Goal: Task Accomplishment & Management: Complete application form

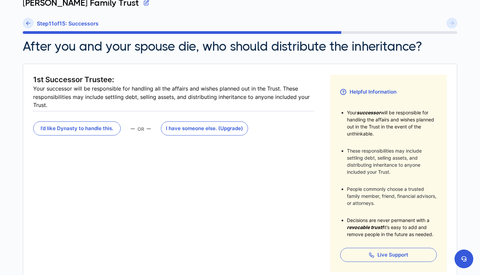
scroll to position [47, 0]
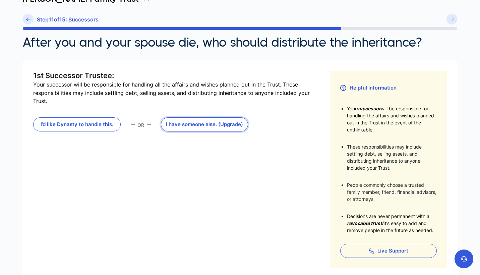
click at [193, 124] on button "I have someone else . (Upgrade)" at bounding box center [204, 124] width 87 height 14
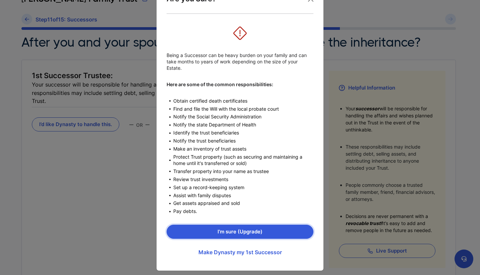
scroll to position [25, 0]
click at [239, 225] on button "I’m sure (Upgrade)" at bounding box center [239, 232] width 147 height 14
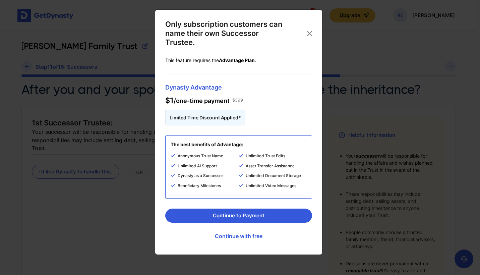
scroll to position [0, 0]
click at [258, 214] on button "Continue to Payment" at bounding box center [238, 215] width 147 height 14
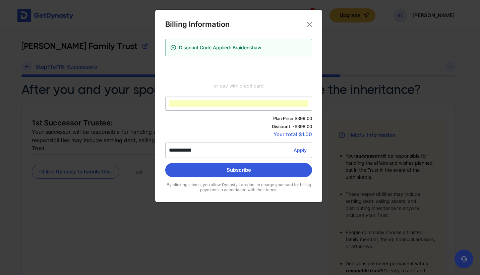
click at [251, 135] on span "Your total: $1.00" at bounding box center [238, 134] width 147 height 5
click at [244, 172] on button "Subscribe" at bounding box center [238, 170] width 147 height 14
click at [260, 172] on button "Subscribe" at bounding box center [238, 170] width 147 height 14
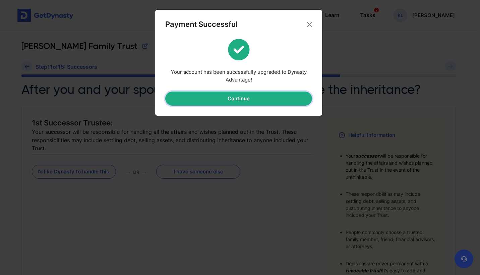
click at [257, 98] on button "Continue" at bounding box center [238, 98] width 147 height 14
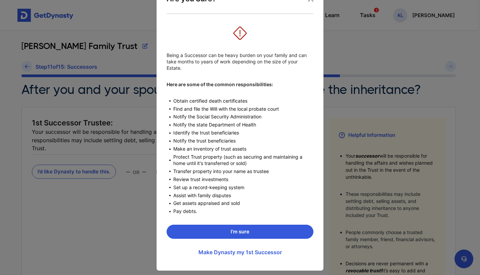
scroll to position [25, 0]
click at [240, 226] on button "I’m sure" at bounding box center [239, 232] width 147 height 14
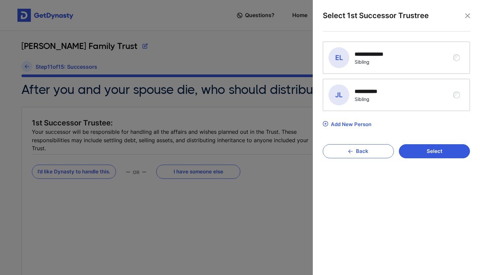
click at [345, 123] on div "Add New Person" at bounding box center [351, 124] width 41 height 6
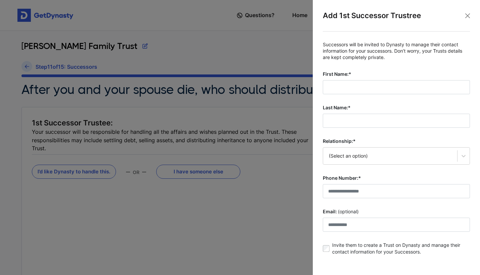
click at [350, 77] on div "First Name:*" at bounding box center [395, 82] width 147 height 23
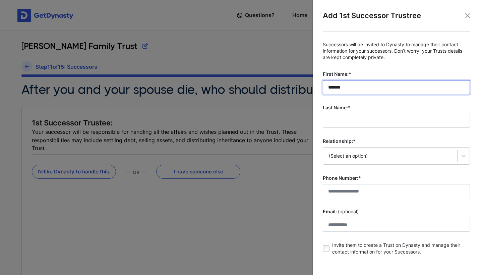
type input "*******"
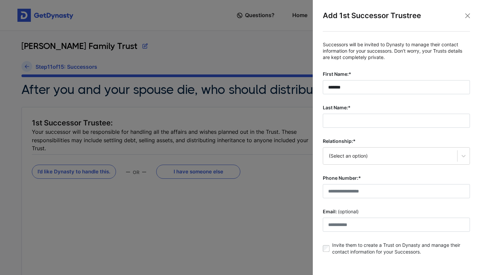
click at [350, 127] on fieldset "Successors will be invited to Dynasty to manage their contact information for y…" at bounding box center [395, 150] width 147 height 217
type input "*****"
click at [355, 147] on div "(Select an option)" at bounding box center [395, 155] width 147 height 17
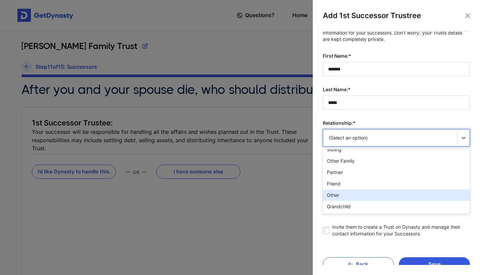
scroll to position [0, 0]
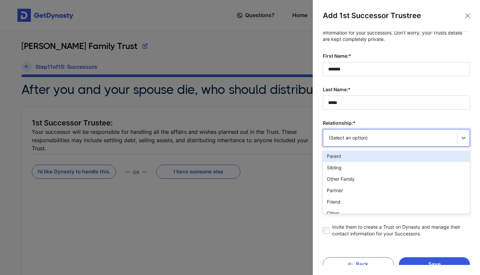
click at [358, 155] on div "Parent" at bounding box center [395, 155] width 147 height 11
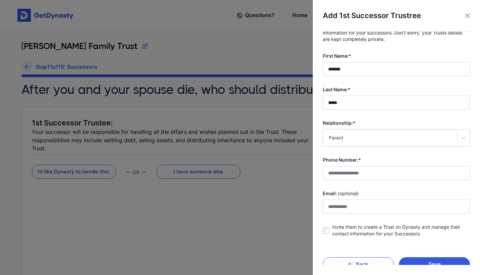
click at [365, 126] on div "Relationship:* Parent" at bounding box center [395, 133] width 147 height 27
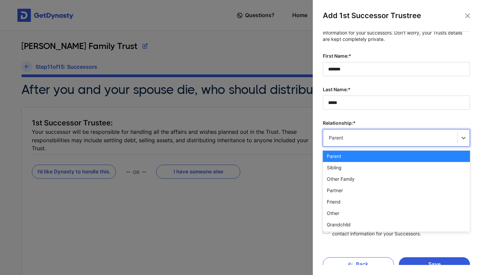
click at [363, 135] on div "Parent" at bounding box center [390, 137] width 123 height 7
click at [357, 155] on div "Parent" at bounding box center [395, 155] width 147 height 11
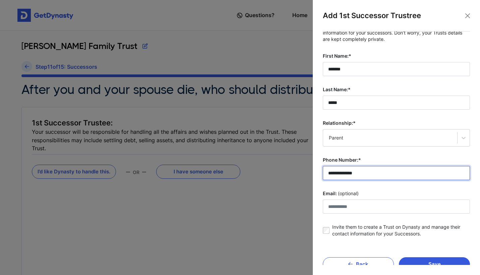
type input "**********"
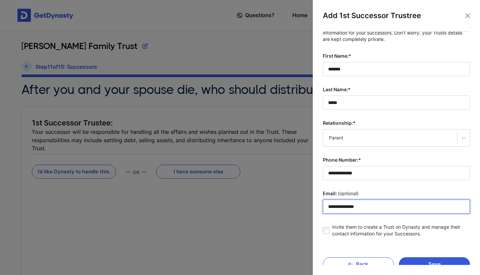
type input "**********"
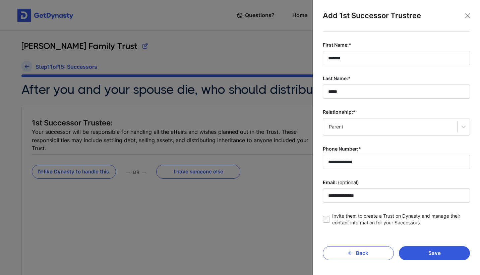
scroll to position [29, 0]
click at [427, 252] on button "Save" at bounding box center [433, 253] width 71 height 14
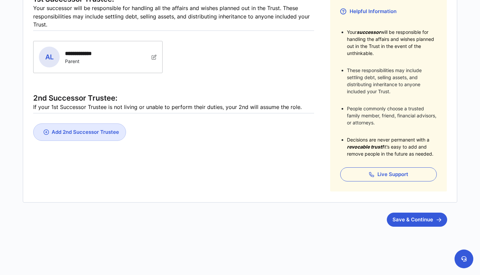
scroll to position [123, 0]
click at [410, 219] on button "Save & Continue" at bounding box center [416, 220] width 60 height 14
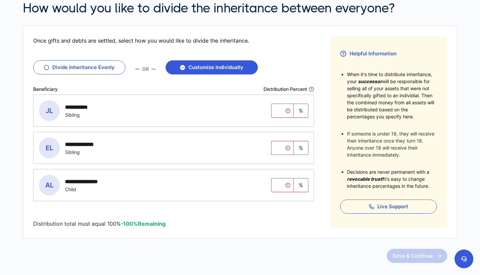
scroll to position [57, 0]
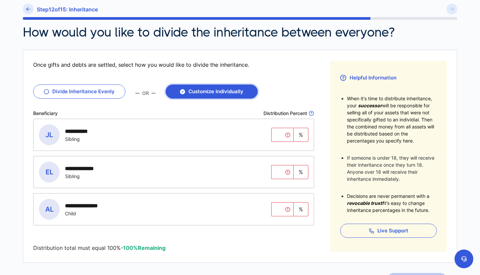
click at [220, 94] on button "Customize Individually" at bounding box center [211, 91] width 92 height 14
click at [285, 209] on input "tel" at bounding box center [282, 209] width 22 height 14
type input "***"
click at [287, 220] on div "**********" at bounding box center [173, 208] width 280 height 31
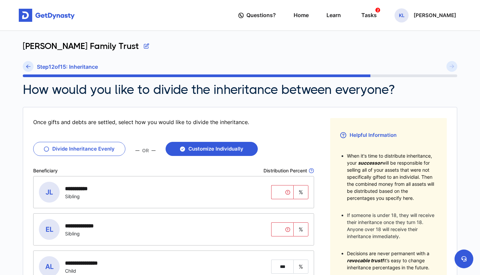
scroll to position [0, 0]
click at [30, 67] on icon at bounding box center [28, 66] width 4 height 5
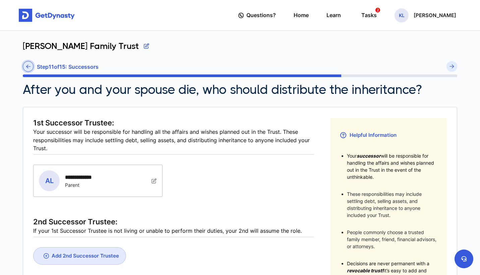
click at [27, 64] on icon at bounding box center [28, 66] width 4 height 5
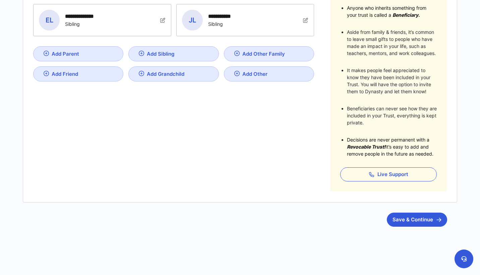
scroll to position [147, 0]
click at [426, 217] on button "Save & Continue" at bounding box center [416, 220] width 60 height 14
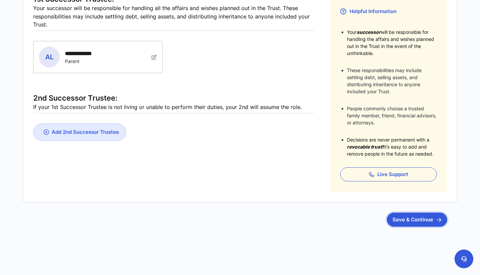
scroll to position [123, 0]
click at [414, 218] on button "Save & Continue" at bounding box center [416, 220] width 60 height 14
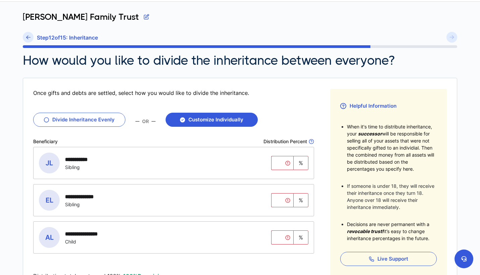
scroll to position [30, 0]
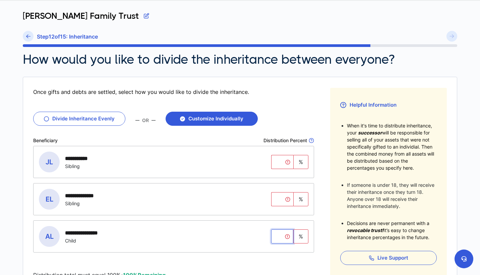
click at [285, 236] on input "tel" at bounding box center [282, 236] width 22 height 14
type input "***"
click at [280, 255] on fieldset "**********" at bounding box center [173, 212] width 281 height 133
click at [204, 119] on button "Customize Individually" at bounding box center [211, 119] width 92 height 14
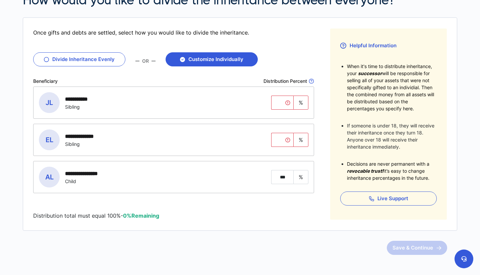
scroll to position [54, 0]
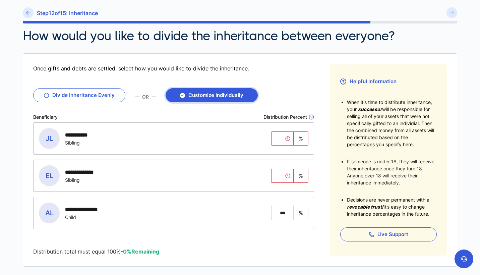
click at [224, 91] on button "Customize Individually" at bounding box center [211, 95] width 92 height 14
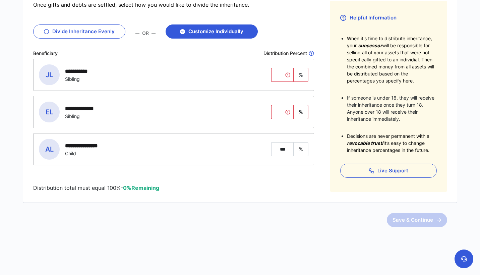
scroll to position [117, 0]
click at [281, 108] on input "tel" at bounding box center [282, 112] width 22 height 14
type input "*"
click at [282, 67] on div "**********" at bounding box center [173, 74] width 280 height 31
click at [282, 73] on input "tel" at bounding box center [282, 75] width 22 height 14
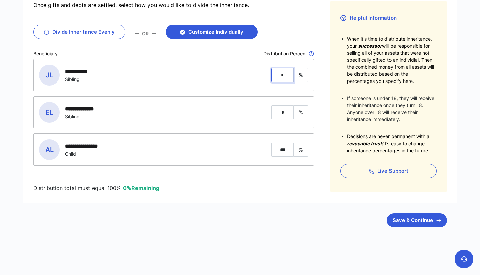
type input "*"
click at [296, 190] on p "Distribution total must equal 100% - 0% Remaining" at bounding box center [173, 188] width 281 height 8
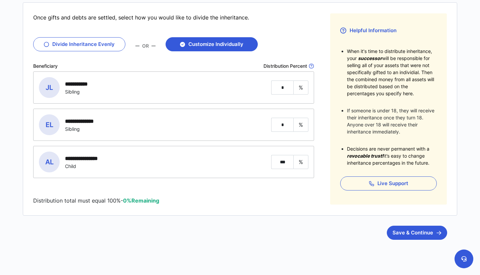
scroll to position [114, 0]
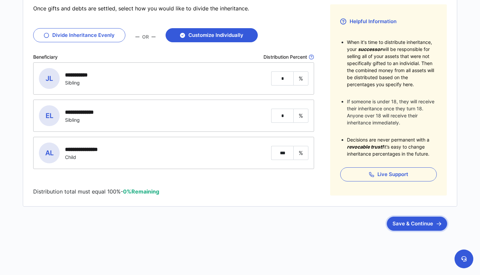
click at [432, 223] on button "Save & Continue" at bounding box center [416, 223] width 60 height 14
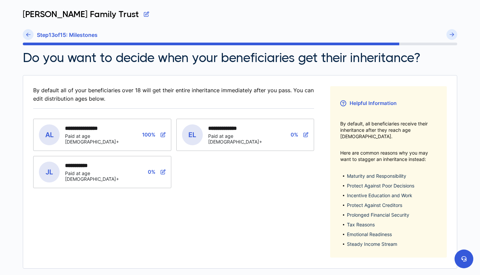
scroll to position [32, 0]
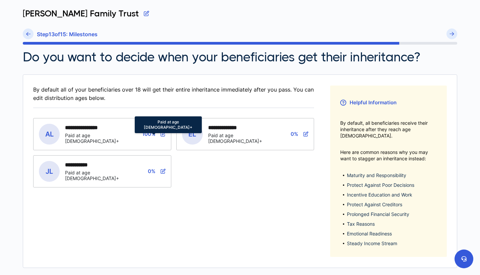
click at [164, 134] on icon at bounding box center [162, 133] width 5 height 5
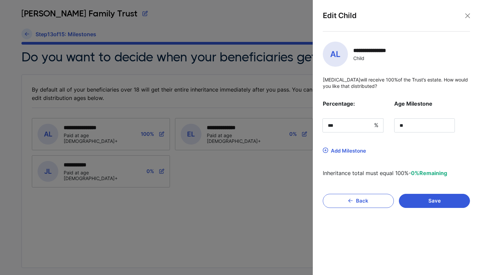
click at [351, 150] on div "Add Milestone" at bounding box center [348, 150] width 35 height 6
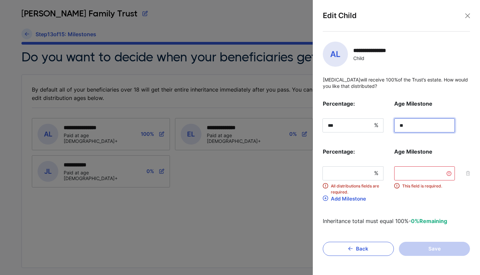
click at [415, 125] on input "**" at bounding box center [424, 125] width 61 height 14
type input "*"
type input "**"
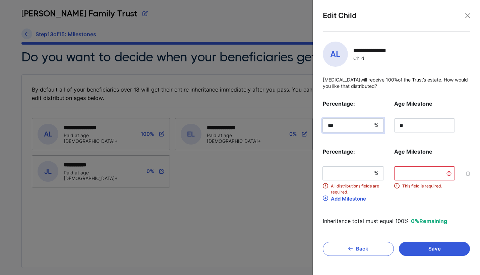
click at [345, 127] on input "***" at bounding box center [352, 125] width 61 height 14
type input "**"
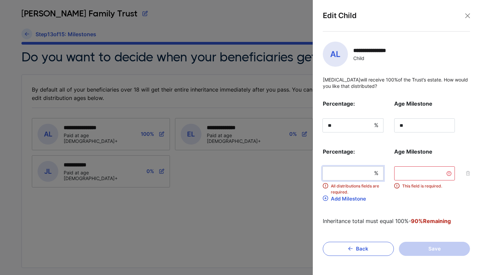
click at [352, 170] on input "tel" at bounding box center [352, 173] width 61 height 14
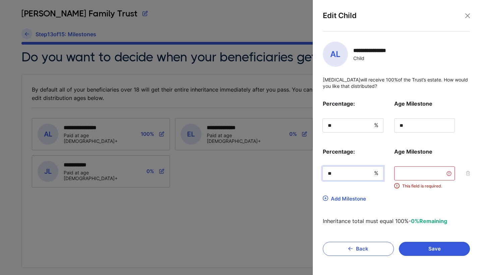
type input "**"
click at [411, 172] on input "tel" at bounding box center [424, 173] width 61 height 14
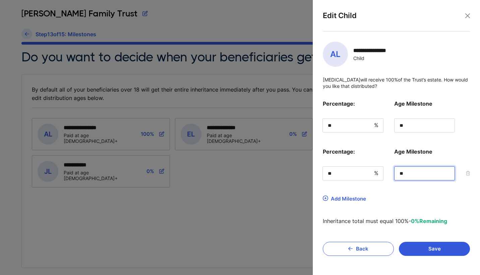
type input "**"
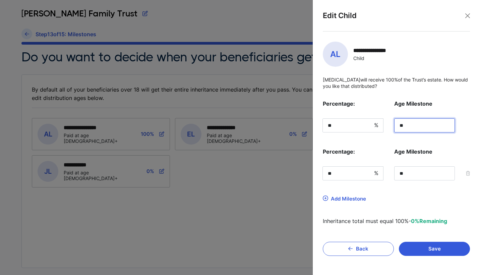
click at [415, 124] on input "**" at bounding box center [424, 125] width 61 height 14
type input "*"
type input "**"
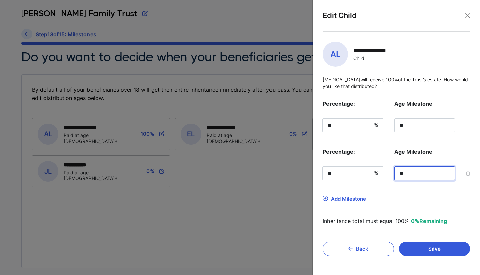
click at [435, 172] on input "**" at bounding box center [424, 173] width 61 height 14
click at [429, 193] on div "Percentage: Age Milestone % ** ** Percentage: Age Milestone % ** ** Add Milesto…" at bounding box center [395, 161] width 147 height 125
click at [426, 242] on button "Save" at bounding box center [433, 248] width 71 height 14
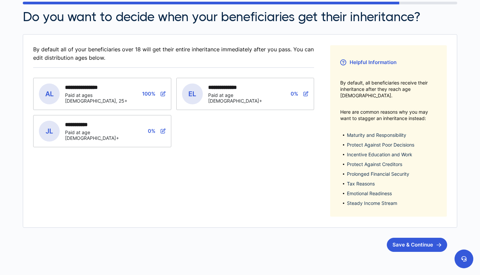
scroll to position [82, 0]
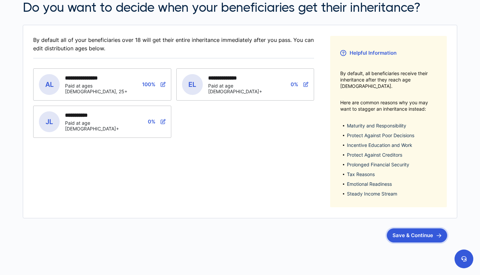
click at [400, 230] on button "Save & Continue" at bounding box center [416, 235] width 60 height 14
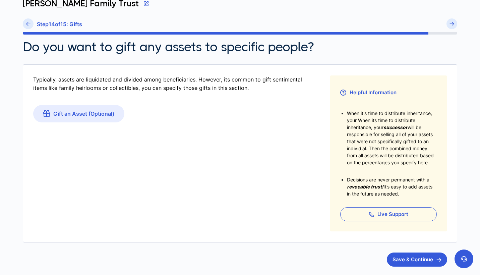
scroll to position [48, 0]
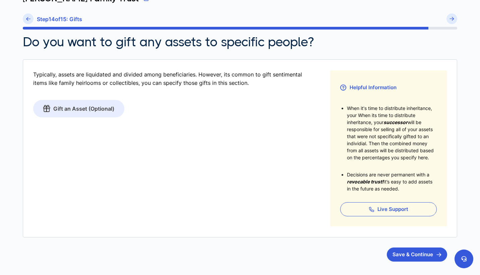
click at [77, 107] on link "Gift an Asset (Optional)" at bounding box center [78, 108] width 91 height 17
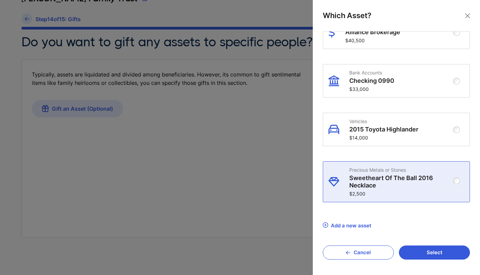
scroll to position [75, 0]
click at [419, 193] on p "$2,500" at bounding box center [401, 194] width 105 height 6
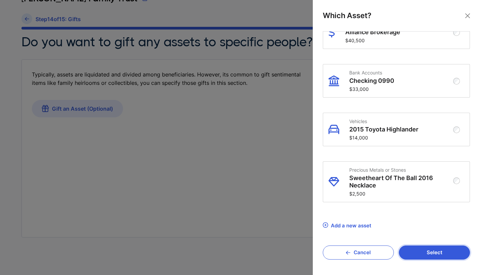
click at [427, 253] on button "Select" at bounding box center [433, 252] width 71 height 14
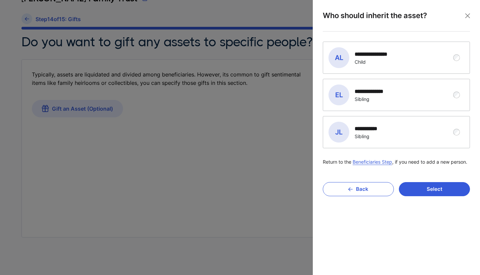
click at [414, 133] on div "**********" at bounding box center [391, 132] width 126 height 21
click at [422, 191] on button "Select" at bounding box center [433, 189] width 71 height 14
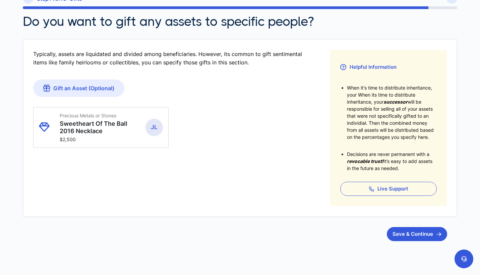
scroll to position [68, 0]
click at [90, 88] on link "Gift an Asset (Optional)" at bounding box center [78, 87] width 91 height 17
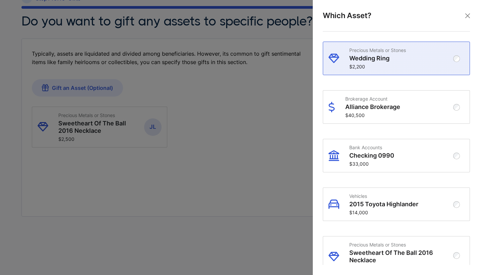
click at [388, 61] on p "Wedding Ring" at bounding box center [401, 58] width 105 height 7
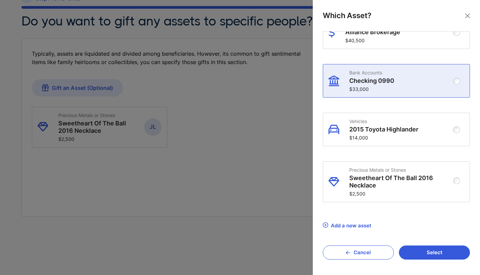
scroll to position [75, 0]
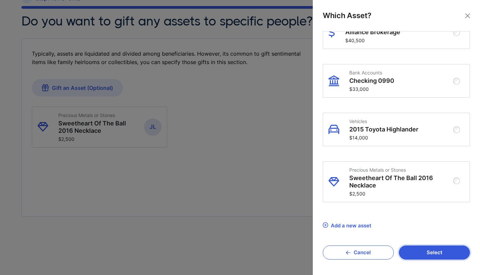
click at [415, 250] on button "Select" at bounding box center [433, 252] width 71 height 14
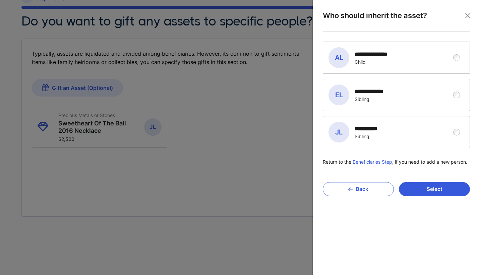
click at [362, 55] on div "**********" at bounding box center [375, 54] width 42 height 6
click at [446, 185] on button "Select" at bounding box center [433, 189] width 71 height 14
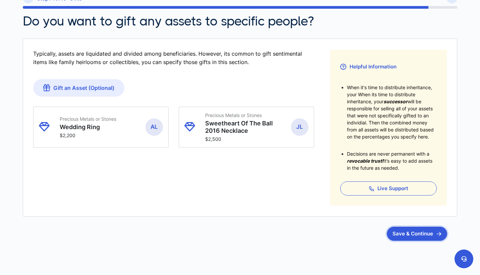
click at [412, 234] on button "Save & Continue" at bounding box center [416, 233] width 60 height 14
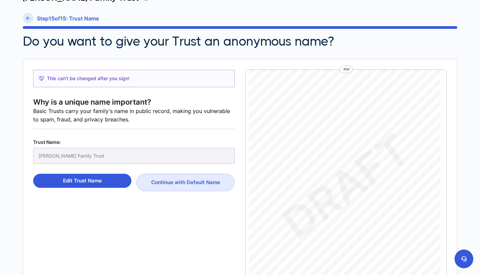
scroll to position [40, 0]
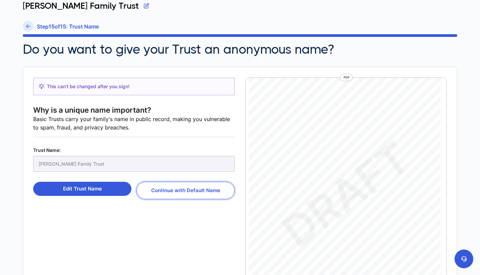
click at [206, 192] on button "Continue with Default Name" at bounding box center [185, 189] width 98 height 17
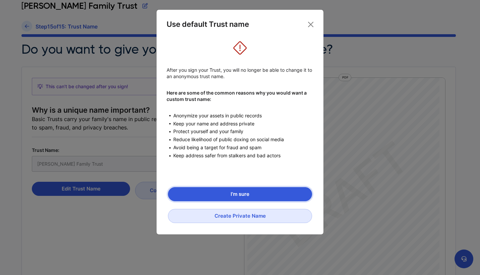
click at [250, 191] on button "I’m sure" at bounding box center [240, 194] width 144 height 14
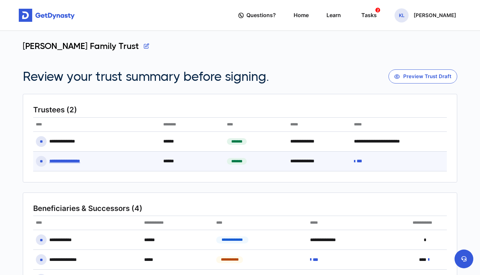
click at [360, 161] on p "***" at bounding box center [360, 161] width 9 height 6
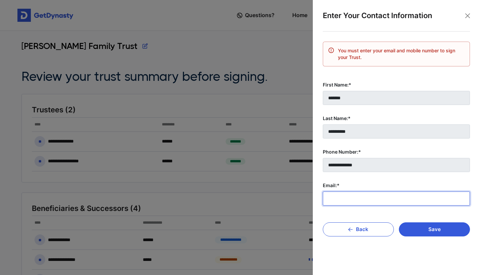
click at [360, 197] on input "Email:*" at bounding box center [395, 198] width 147 height 14
type input "**********"
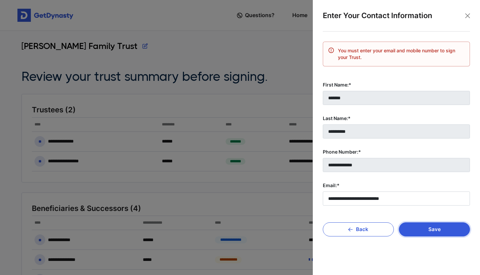
click at [415, 228] on button "Save" at bounding box center [433, 229] width 71 height 14
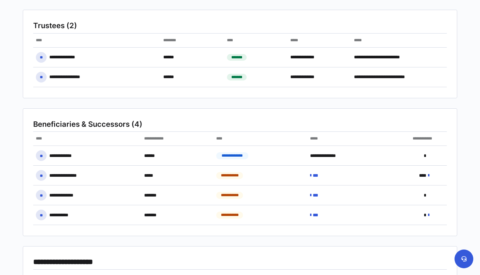
scroll to position [85, 0]
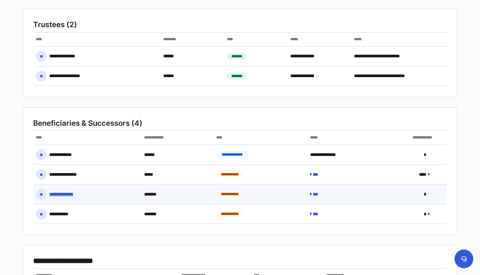
click at [315, 194] on div "***" at bounding box center [316, 194] width 12 height 6
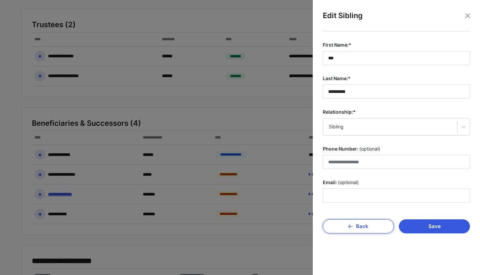
click at [361, 222] on button "Back" at bounding box center [357, 226] width 71 height 14
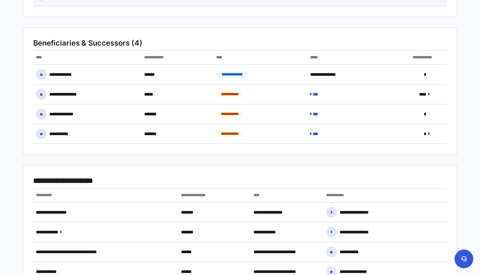
scroll to position [166, 0]
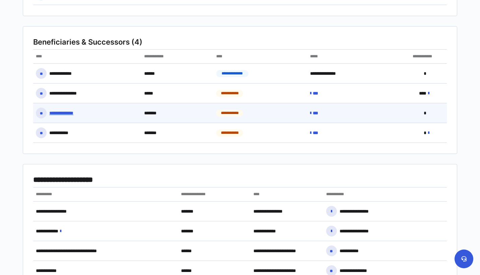
click at [428, 114] on icon at bounding box center [428, 113] width 1 height 5
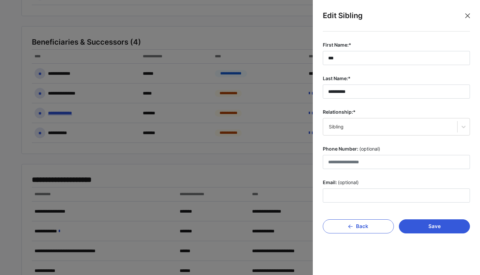
click at [470, 16] on button "Close" at bounding box center [467, 16] width 10 height 10
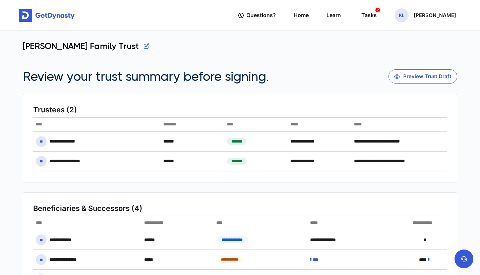
scroll to position [0, 0]
click at [368, 18] on div "Tasks 2" at bounding box center [368, 15] width 15 height 12
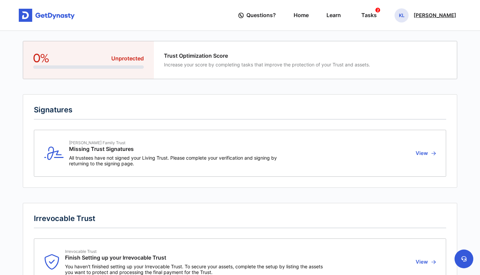
click at [427, 15] on p "[PERSON_NAME]" at bounding box center [434, 15] width 43 height 5
click at [409, 57] on link "My Portfolio" at bounding box center [401, 57] width 53 height 18
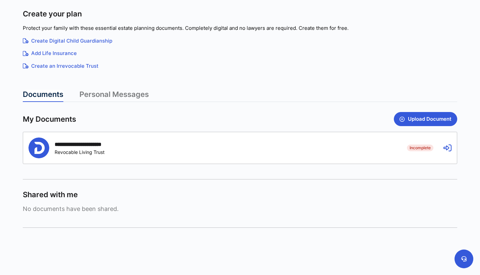
scroll to position [109, 0]
click at [442, 146] on div "**********" at bounding box center [239, 147] width 433 height 31
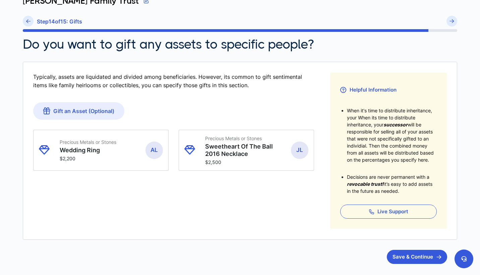
scroll to position [60, 0]
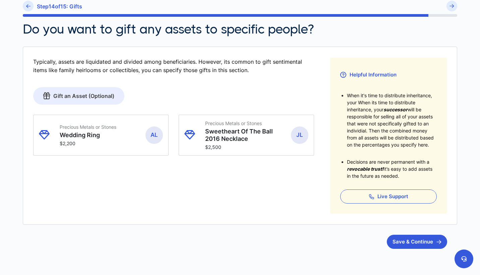
click at [110, 95] on link "Gift an Asset (Optional)" at bounding box center [78, 95] width 91 height 17
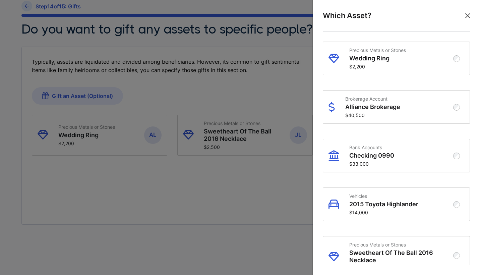
scroll to position [0, 0]
click at [468, 15] on button "Close" at bounding box center [467, 16] width 10 height 10
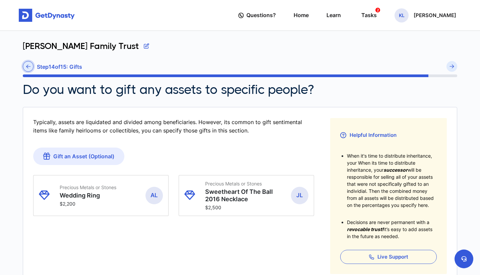
click at [29, 64] on icon at bounding box center [28, 66] width 4 height 5
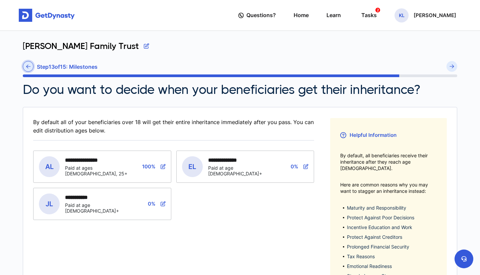
click at [28, 64] on icon at bounding box center [28, 66] width 4 height 5
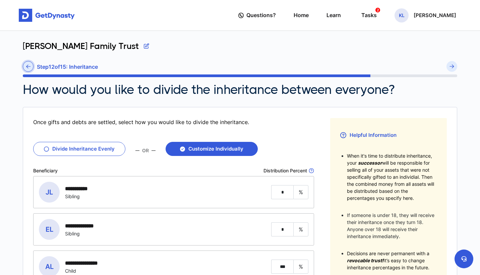
click at [29, 69] on link at bounding box center [28, 66] width 11 height 11
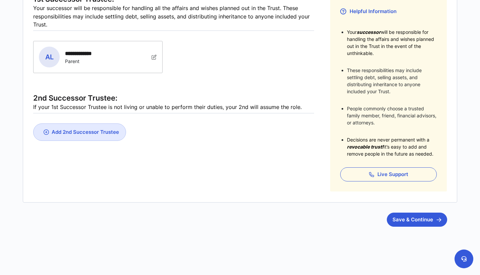
scroll to position [123, 0]
click at [92, 125] on link "Add 2nd Successor Trustee" at bounding box center [79, 132] width 93 height 17
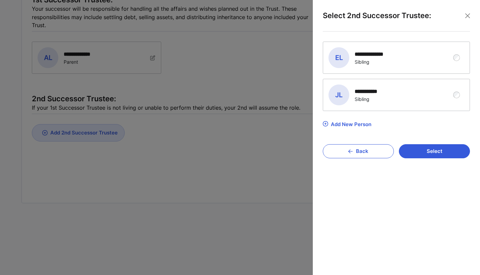
click at [364, 125] on div "Add New Person" at bounding box center [351, 124] width 41 height 6
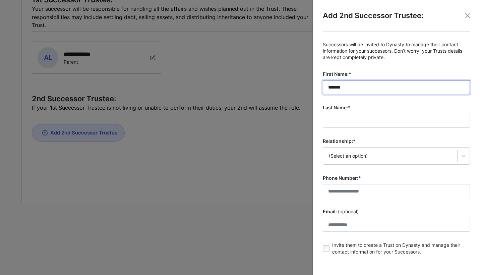
type input "*******"
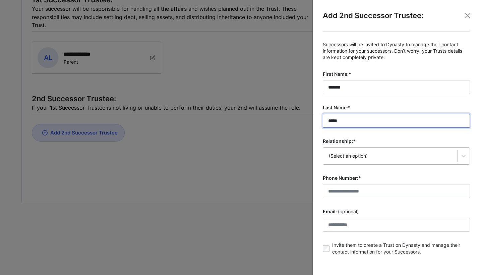
type input "*****"
click at [408, 156] on div "(Select an option)" at bounding box center [395, 155] width 147 height 17
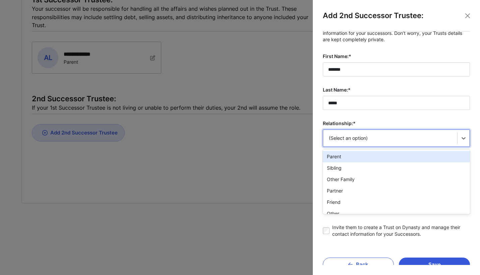
scroll to position [18, 0]
click at [389, 155] on div "Parent" at bounding box center [395, 155] width 147 height 11
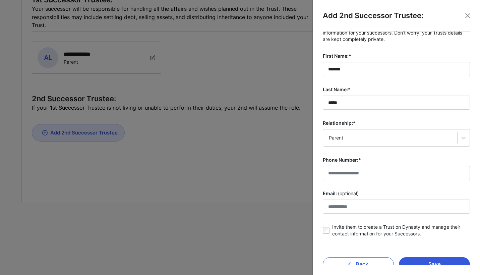
click at [374, 185] on fieldset "Successors will be invited to Dynasty to manage their contact information for y…" at bounding box center [395, 131] width 147 height 217
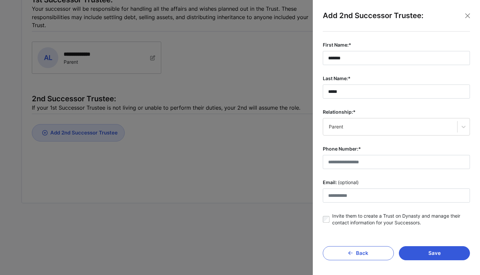
scroll to position [29, 0]
click at [355, 199] on input "Email: (optional)" at bounding box center [395, 196] width 147 height 14
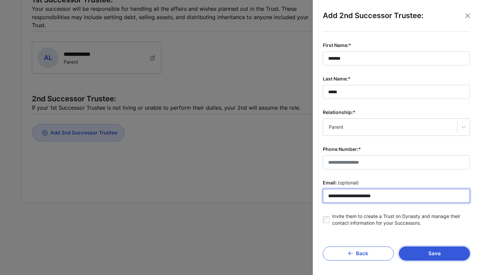
type input "**********"
click at [422, 246] on button "Save" at bounding box center [433, 253] width 71 height 14
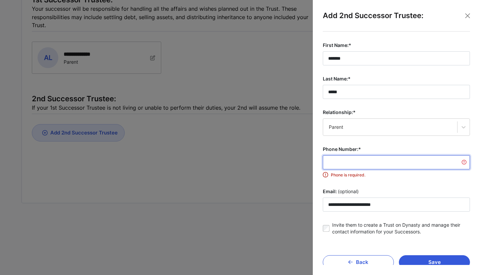
click at [380, 162] on input "Phone Number:*" at bounding box center [395, 162] width 147 height 14
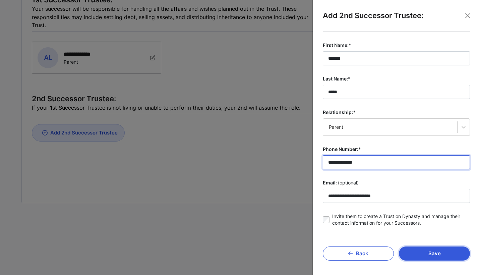
type input "**********"
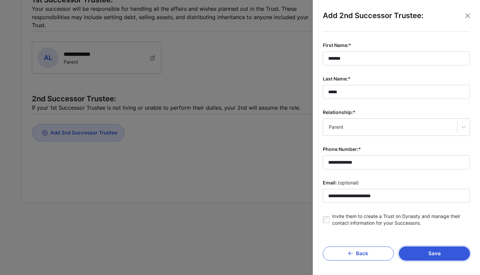
click at [443, 250] on button "Save" at bounding box center [433, 253] width 71 height 14
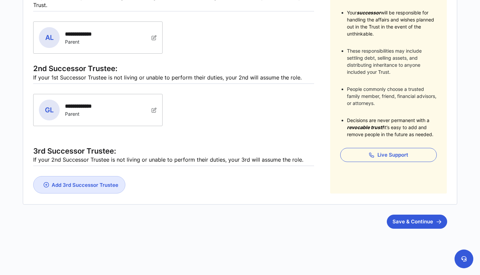
scroll to position [143, 0]
click at [99, 185] on div "Add 3rd Successor Trustee" at bounding box center [85, 185] width 67 height 6
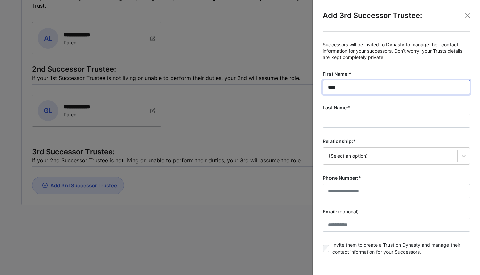
type input "****"
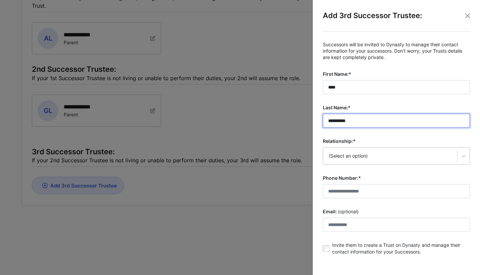
type input "**********"
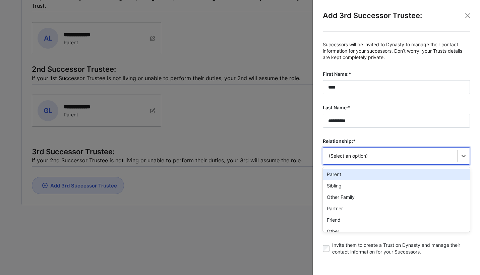
click at [387, 158] on div "option Parent focused, 1 of 7. 7 results available. Use Up and Down to choose o…" at bounding box center [395, 155] width 147 height 17
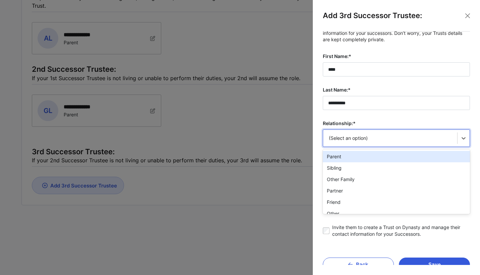
scroll to position [18, 0]
click at [382, 154] on div "Parent" at bounding box center [395, 155] width 147 height 11
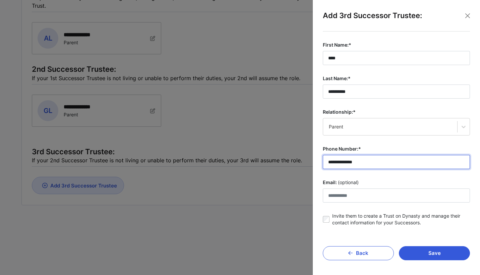
scroll to position [29, 0]
type input "**********"
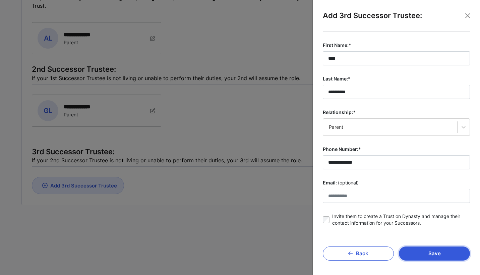
click at [429, 253] on button "Save" at bounding box center [433, 253] width 71 height 14
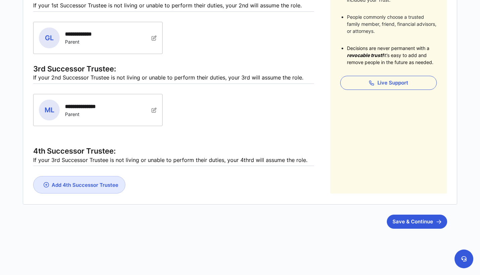
scroll to position [214, 0]
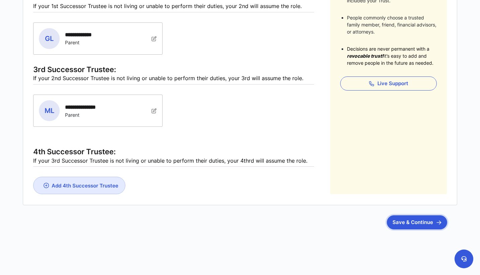
click at [438, 223] on button "Save & Continue" at bounding box center [416, 222] width 60 height 14
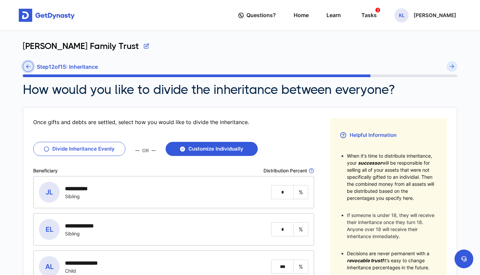
click at [28, 67] on icon at bounding box center [28, 66] width 4 height 5
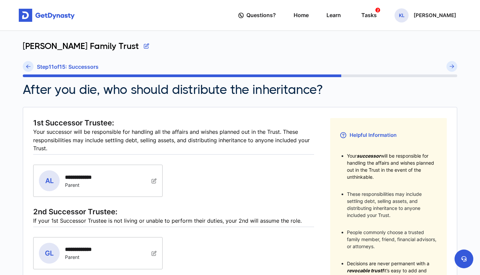
click at [28, 67] on icon at bounding box center [28, 66] width 4 height 5
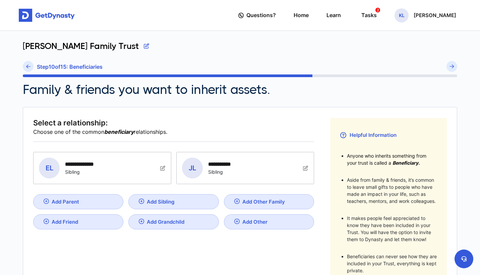
click at [164, 168] on img at bounding box center [162, 167] width 5 height 5
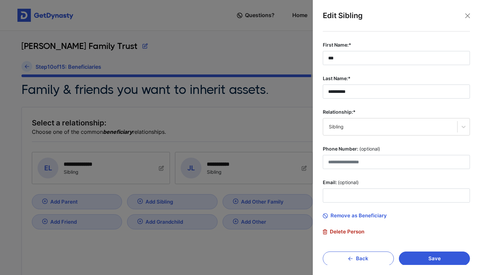
click at [350, 232] on span "Delete Person" at bounding box center [343, 231] width 42 height 6
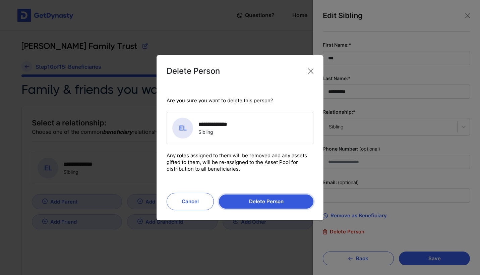
click at [258, 200] on button "Delete Person" at bounding box center [266, 201] width 94 height 14
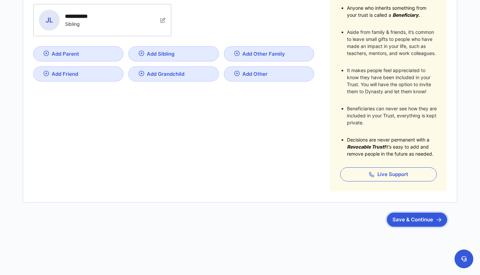
scroll to position [147, 0]
click at [414, 214] on button "Save & Continue" at bounding box center [416, 220] width 60 height 14
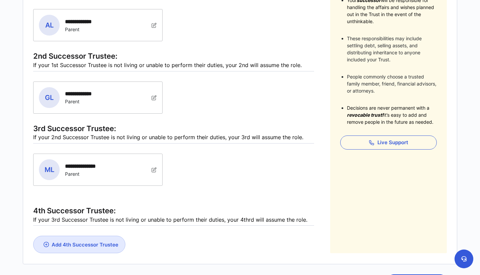
scroll to position [214, 0]
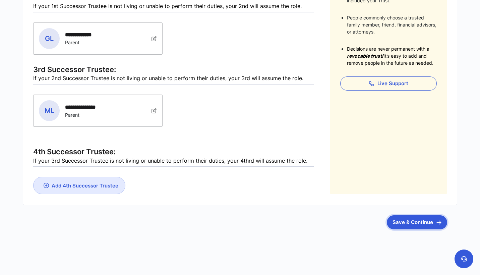
click at [420, 225] on button "Save & Continue" at bounding box center [416, 222] width 60 height 14
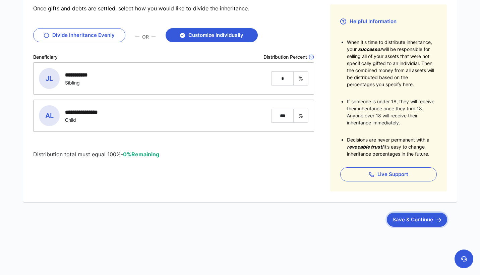
scroll to position [113, 0]
click at [410, 226] on button "Save & Continue" at bounding box center [416, 220] width 60 height 14
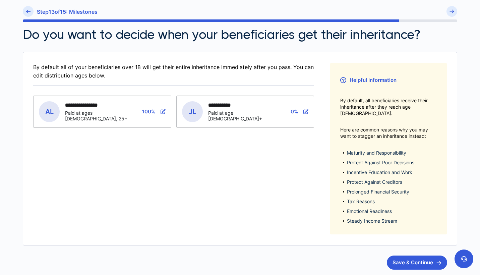
scroll to position [56, 0]
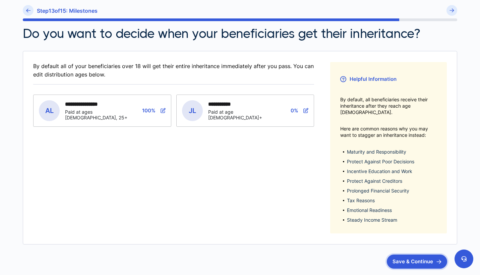
click at [412, 257] on button "Save & Continue" at bounding box center [416, 261] width 60 height 14
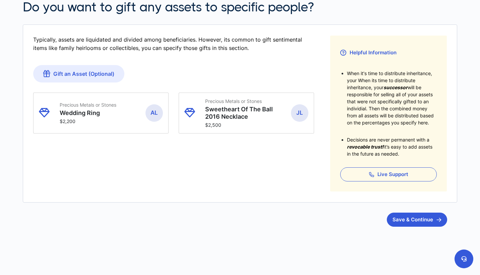
scroll to position [82, 0]
click at [439, 221] on img "submit" at bounding box center [438, 220] width 5 height 4
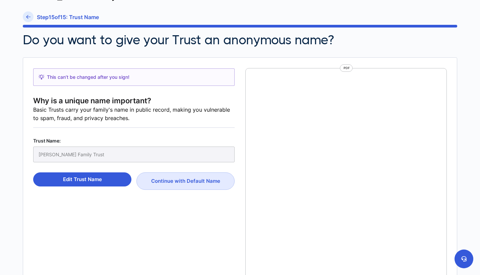
scroll to position [3, 0]
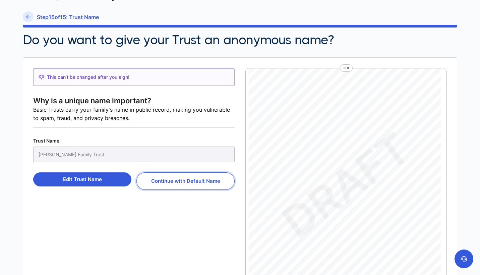
click at [196, 176] on button "Continue with Default Name" at bounding box center [185, 180] width 98 height 17
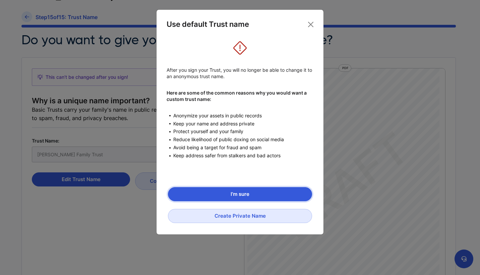
click at [216, 189] on button "I’m sure" at bounding box center [240, 194] width 144 height 14
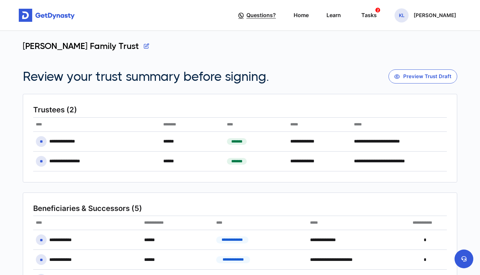
click at [263, 14] on span "Questions?" at bounding box center [260, 15] width 29 height 12
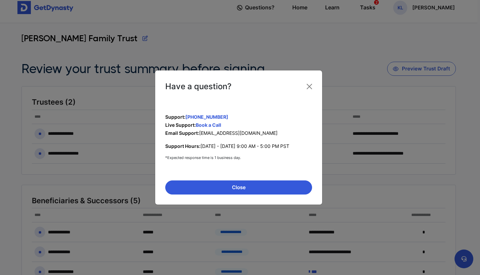
scroll to position [9, 0]
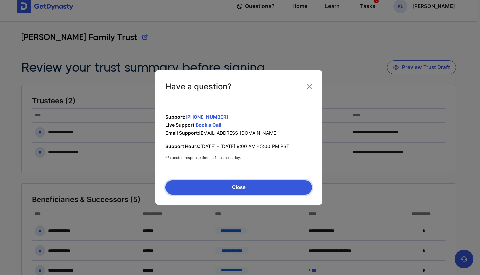
click at [284, 187] on button "Close" at bounding box center [238, 187] width 147 height 14
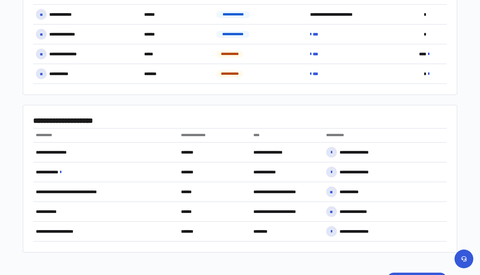
scroll to position [261, 0]
